Goal: Task Accomplishment & Management: Use online tool/utility

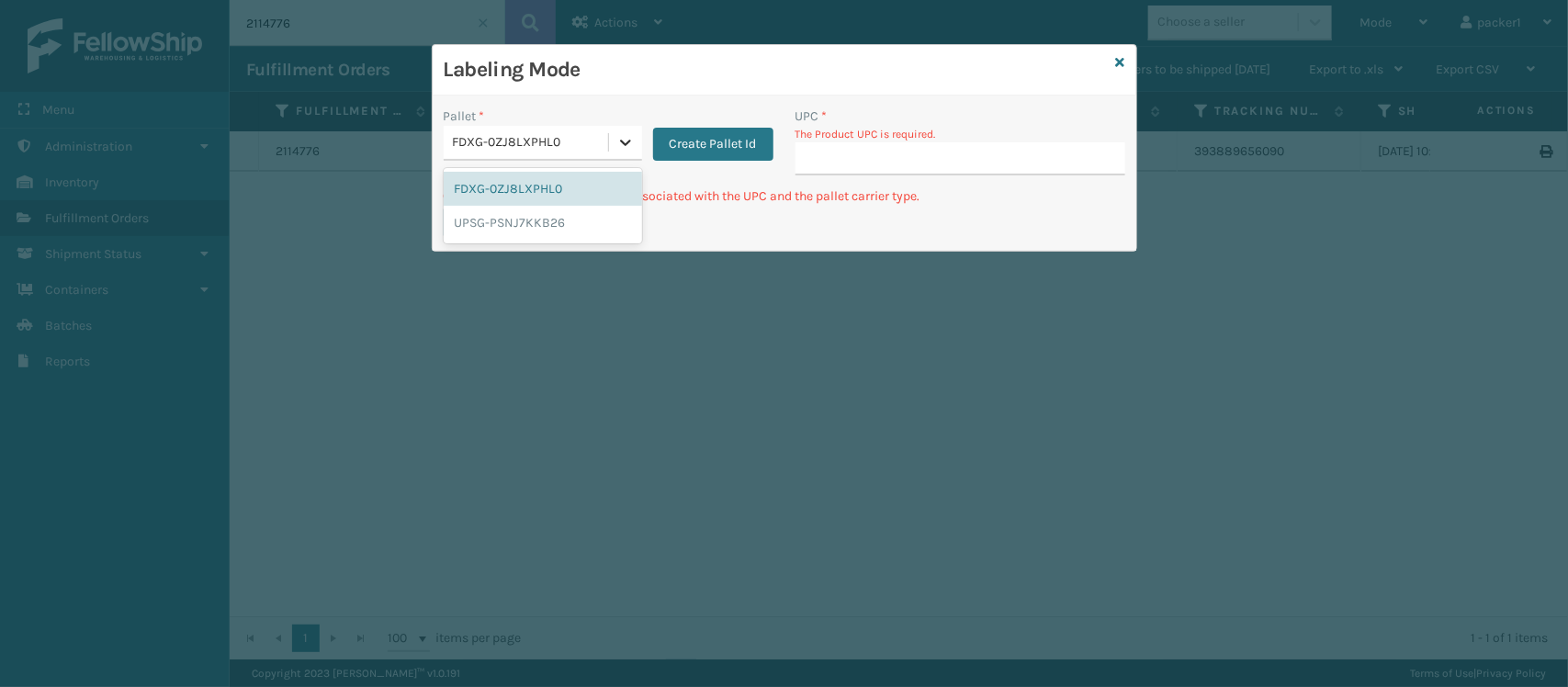
click at [631, 145] on icon at bounding box center [625, 143] width 18 height 18
click at [538, 227] on div "UPSG-PSNJ7KKB26" at bounding box center [543, 223] width 199 height 34
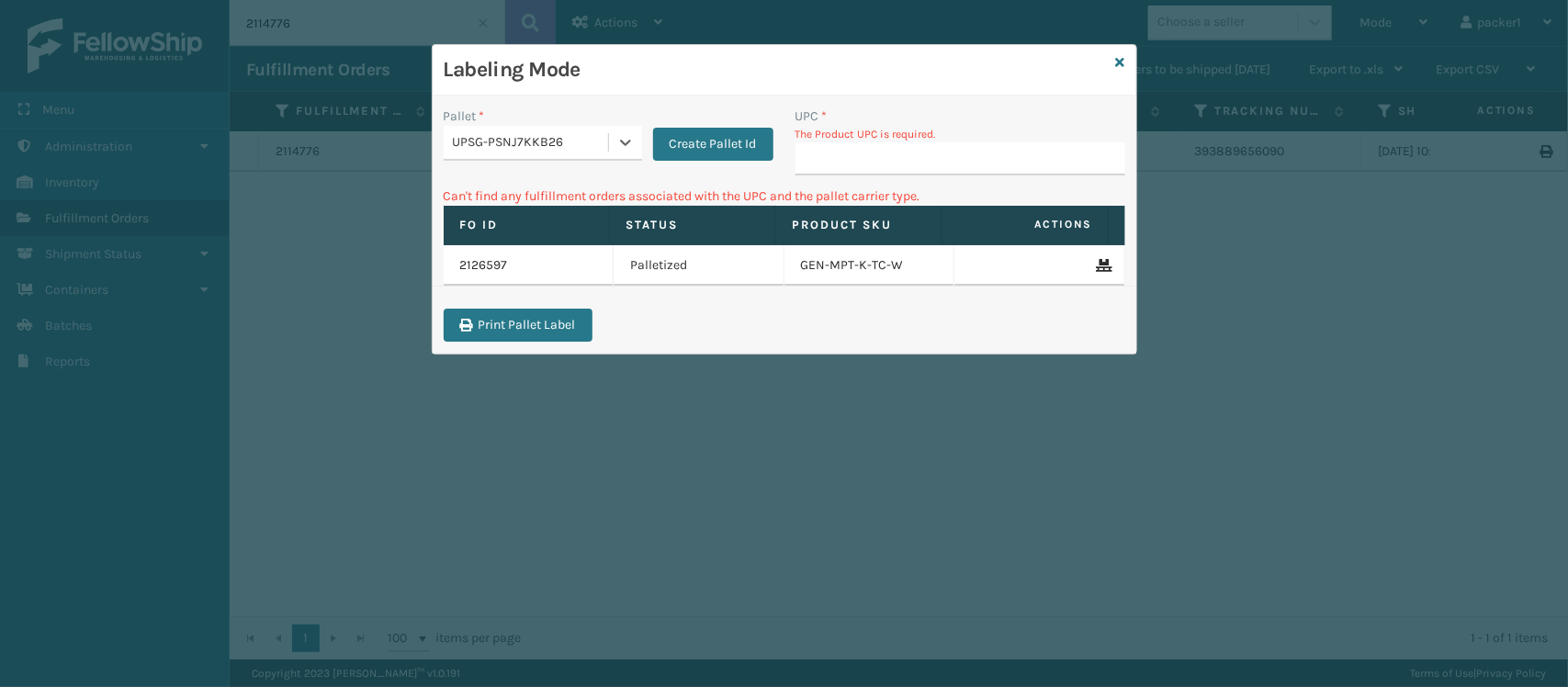
click at [819, 141] on p "The Product UPC is required." at bounding box center [960, 134] width 330 height 17
click at [832, 127] on p "The Product UPC is required." at bounding box center [960, 134] width 330 height 17
click at [885, 108] on div "UPC *" at bounding box center [960, 116] width 330 height 19
click at [866, 149] on input "UPC *" at bounding box center [960, 159] width 330 height 33
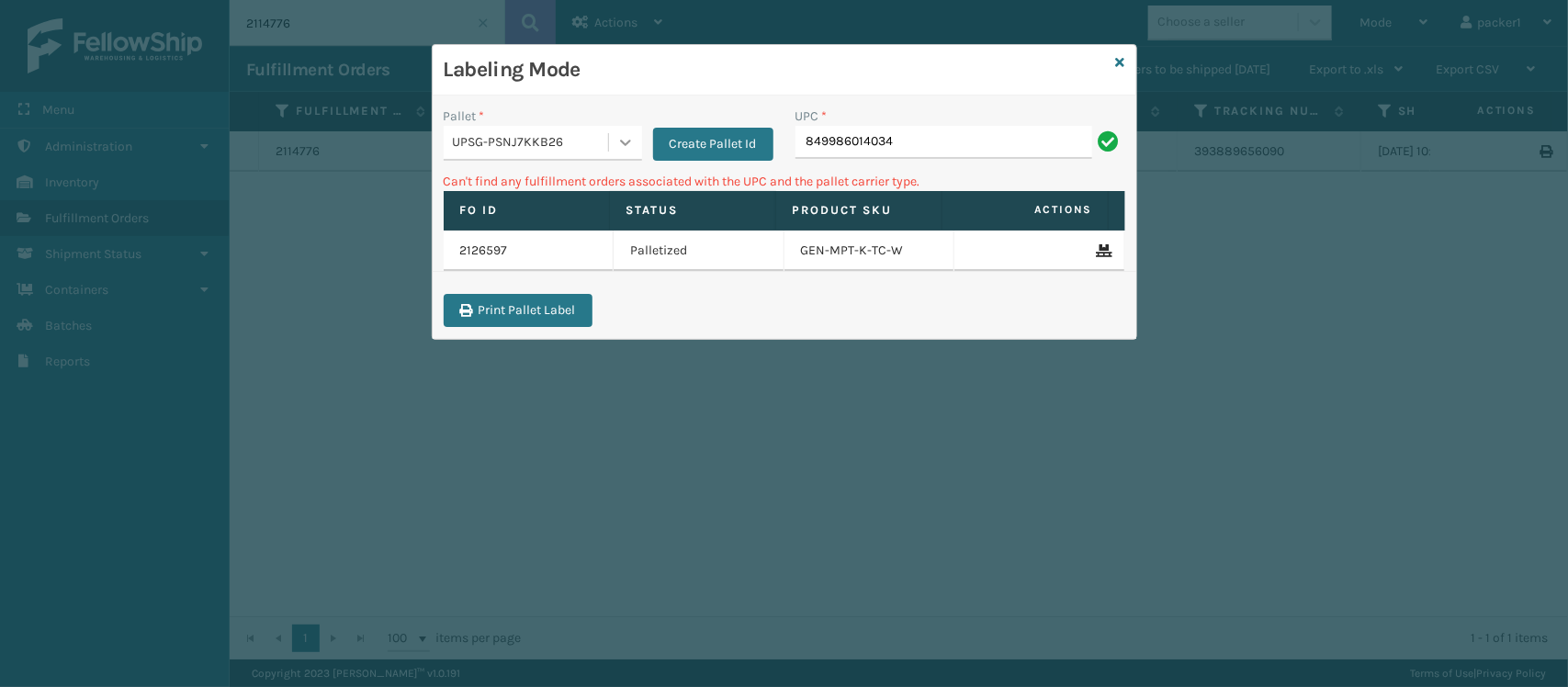
click at [616, 152] on icon at bounding box center [625, 143] width 18 height 18
click at [557, 196] on div "FDXG-0ZJ8LXPHL0" at bounding box center [543, 189] width 199 height 34
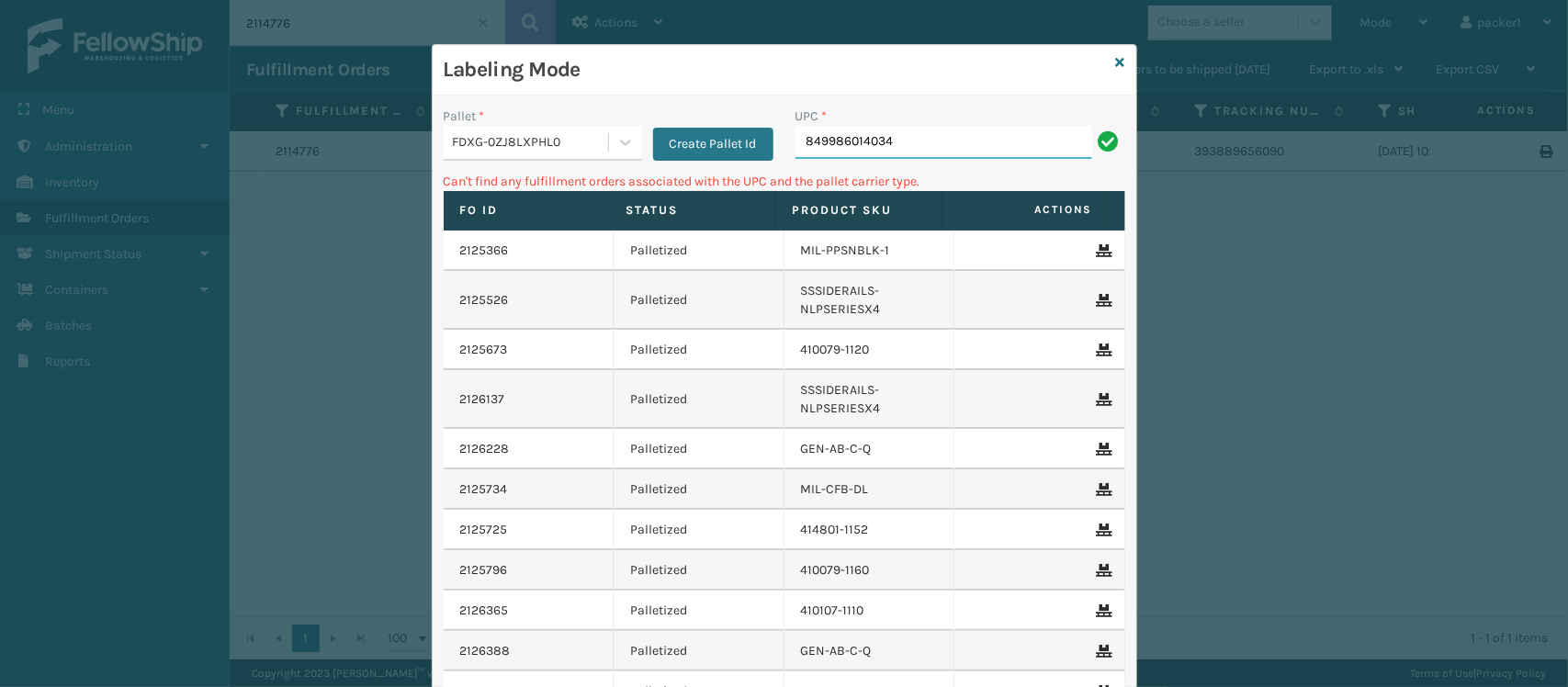
click at [921, 153] on input "849986014034" at bounding box center [944, 143] width 297 height 33
